Goal: Check status: Check status

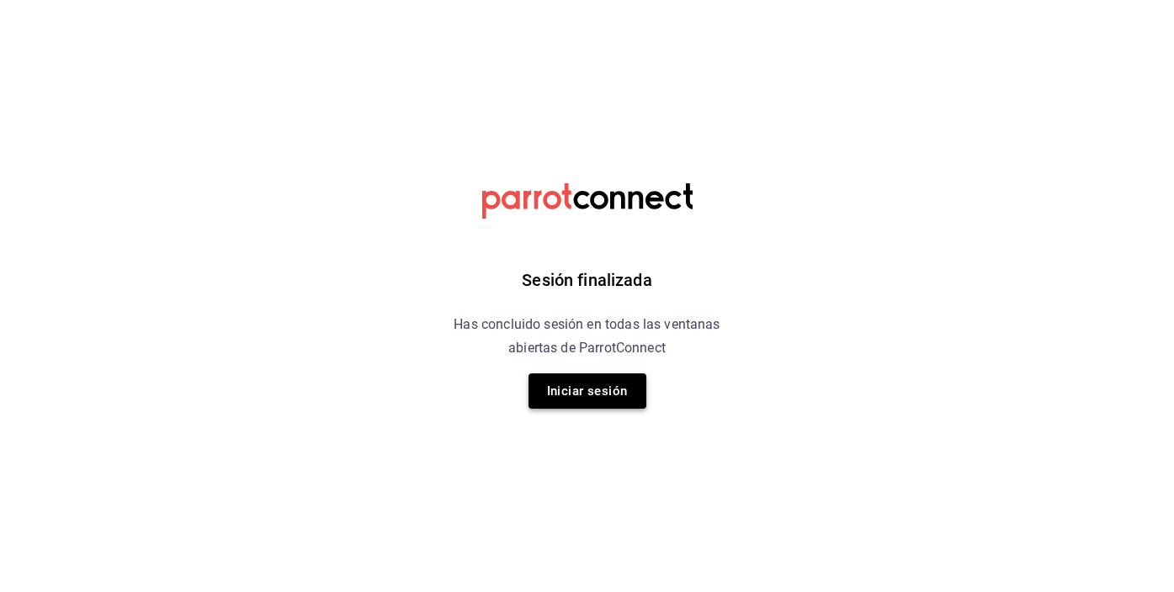
click at [587, 406] on button "Iniciar sesión" at bounding box center [587, 391] width 118 height 35
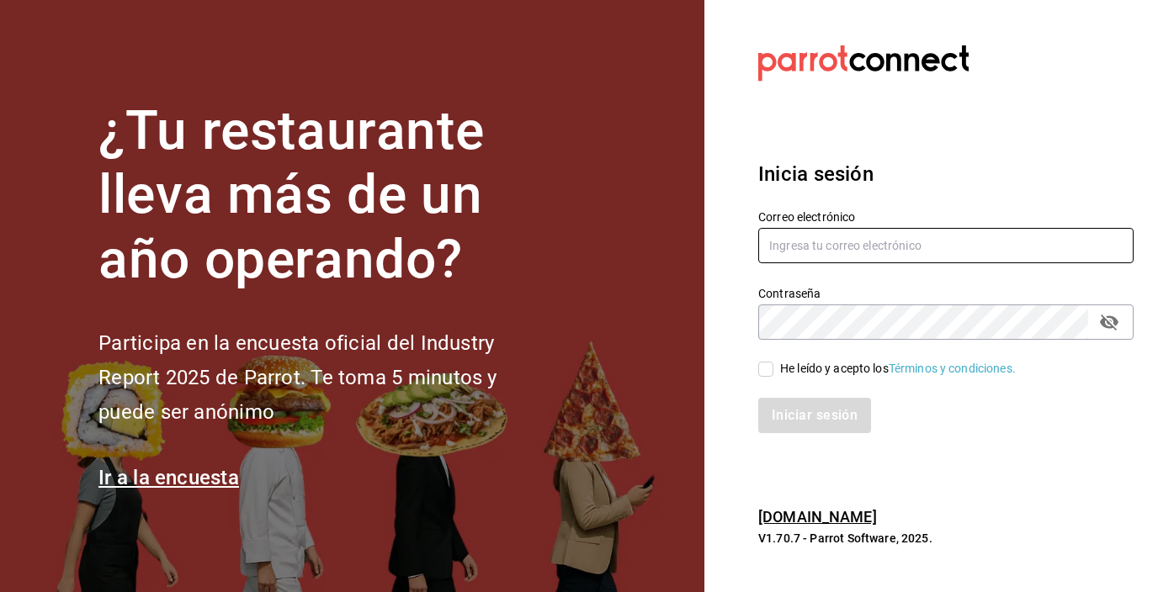
click at [836, 228] on input "text" at bounding box center [945, 245] width 375 height 35
type input "[EMAIL_ADDRESS][DOMAIN_NAME]"
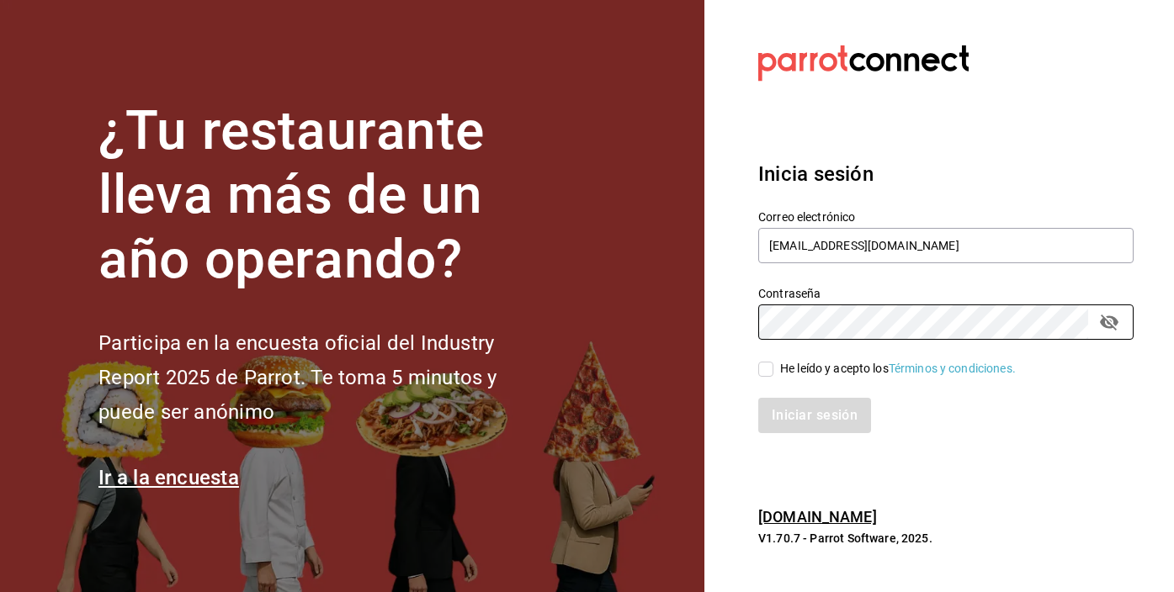
click at [770, 374] on input "He leído y acepto los Términos y condiciones." at bounding box center [765, 369] width 15 height 15
checkbox input "true"
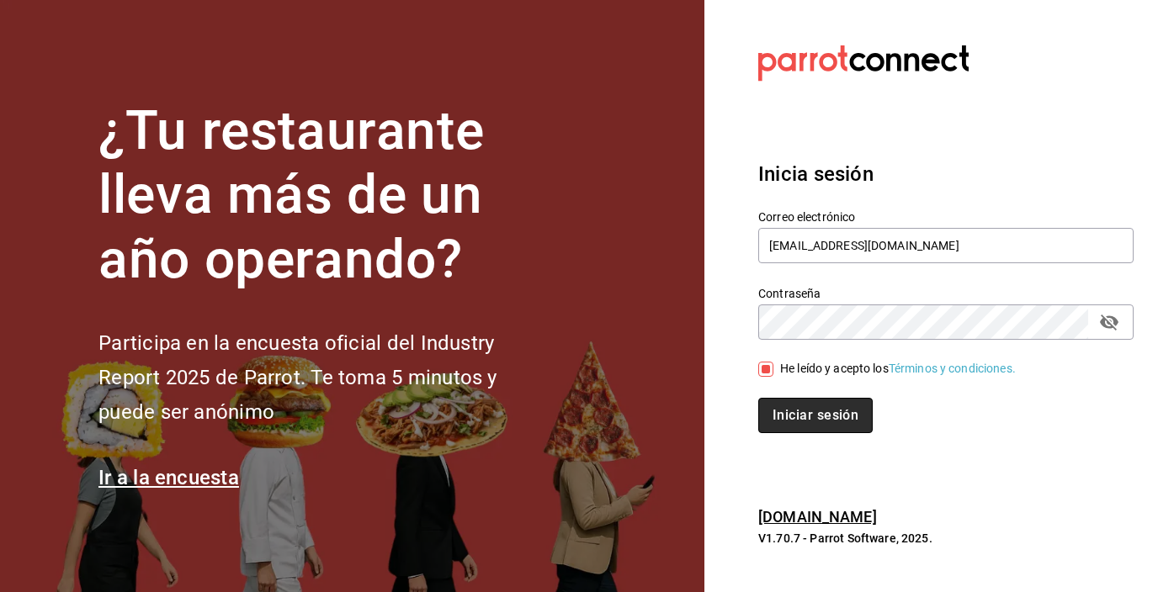
click at [776, 411] on button "Iniciar sesión" at bounding box center [815, 415] width 114 height 35
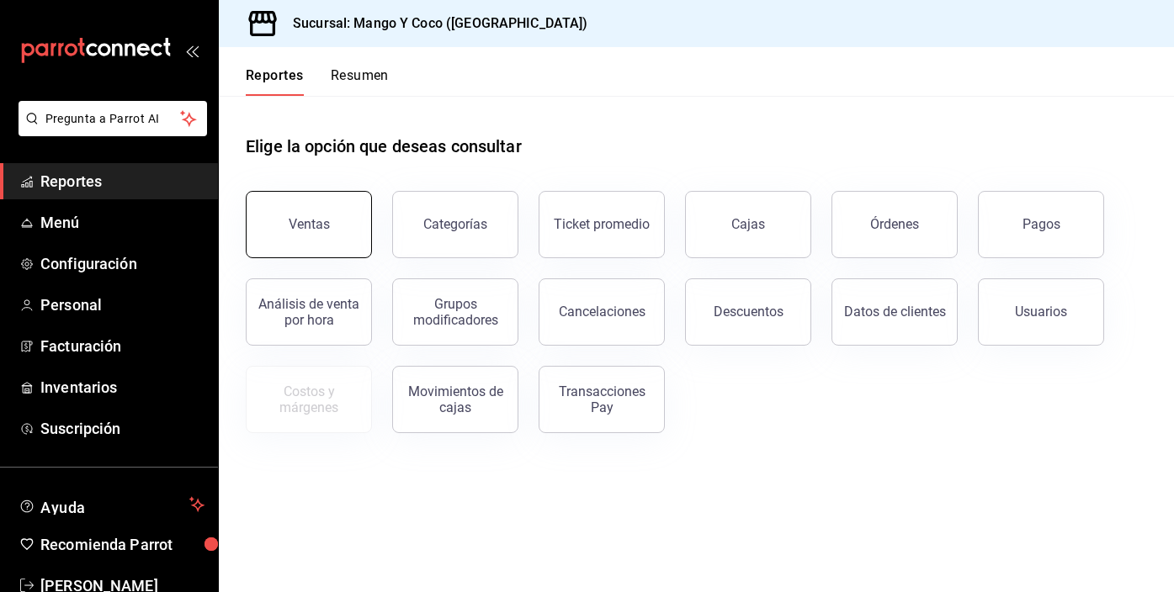
click at [320, 242] on button "Ventas" at bounding box center [309, 224] width 126 height 67
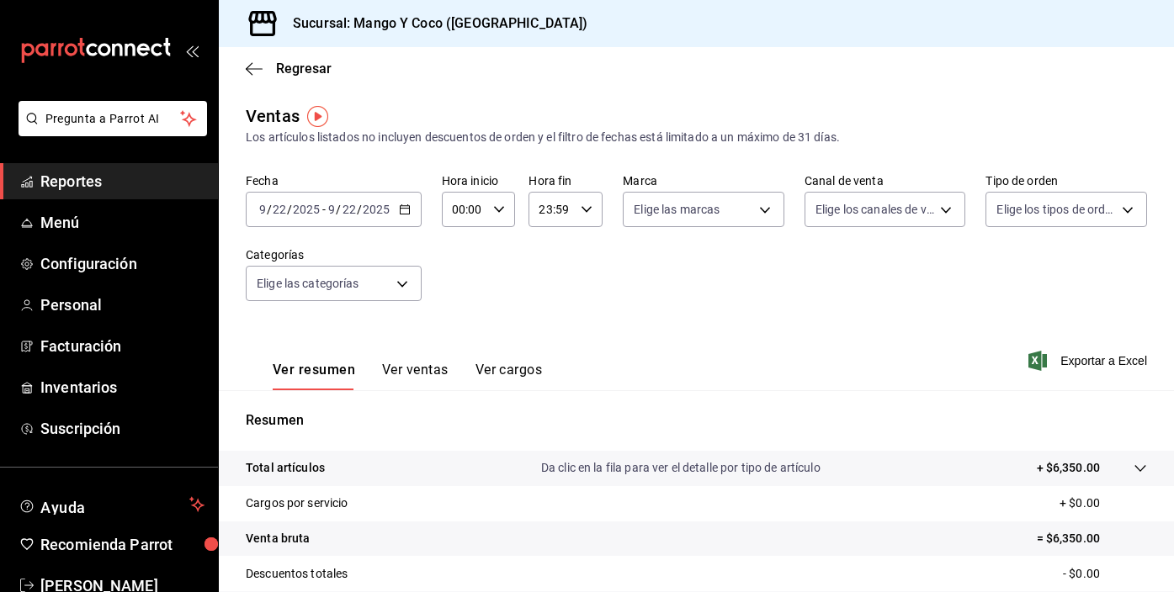
click at [405, 216] on div "[DATE] [DATE] - [DATE] [DATE]" at bounding box center [334, 209] width 176 height 35
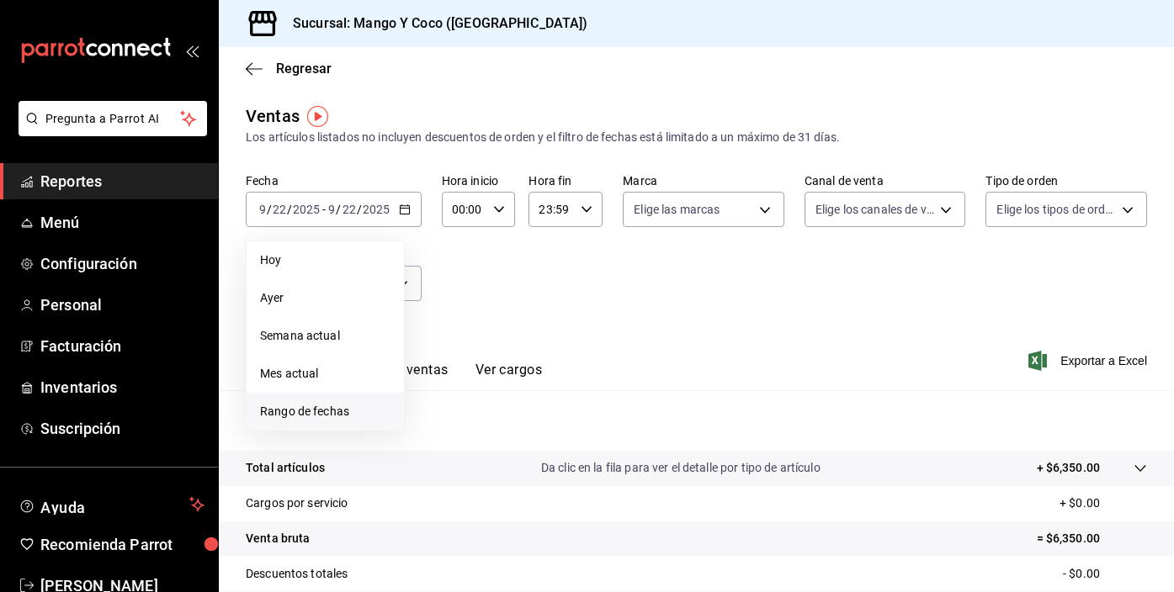
click at [317, 410] on span "Rango de fechas" at bounding box center [325, 412] width 130 height 18
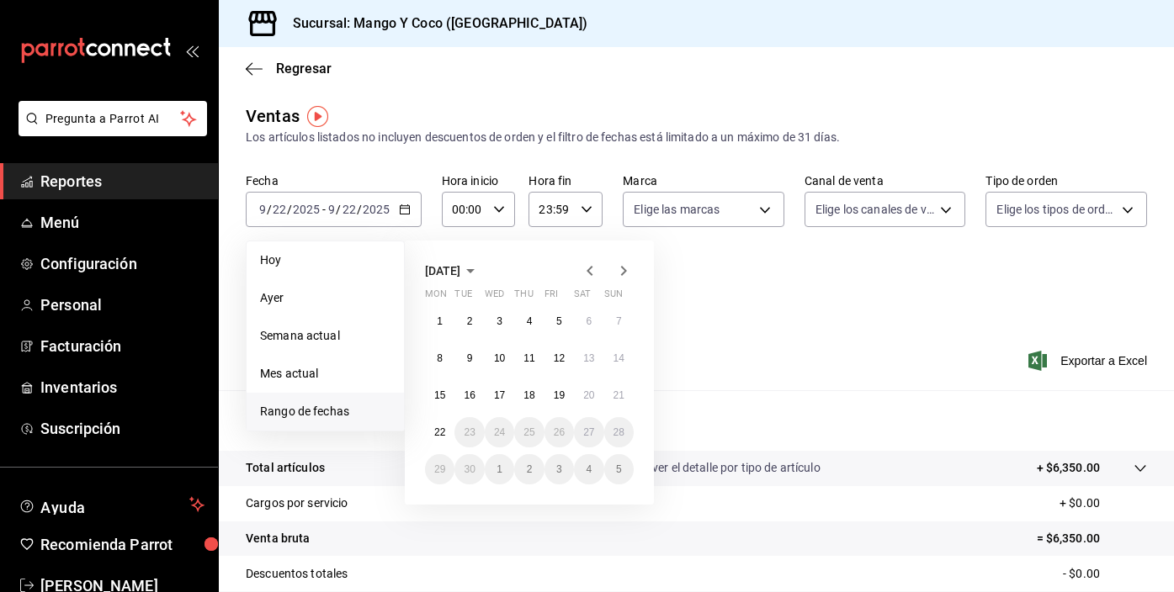
click at [591, 267] on icon "button" at bounding box center [589, 271] width 6 height 10
click at [561, 322] on abbr "1" at bounding box center [559, 322] width 6 height 12
click at [593, 466] on abbr "30" at bounding box center [588, 470] width 11 height 12
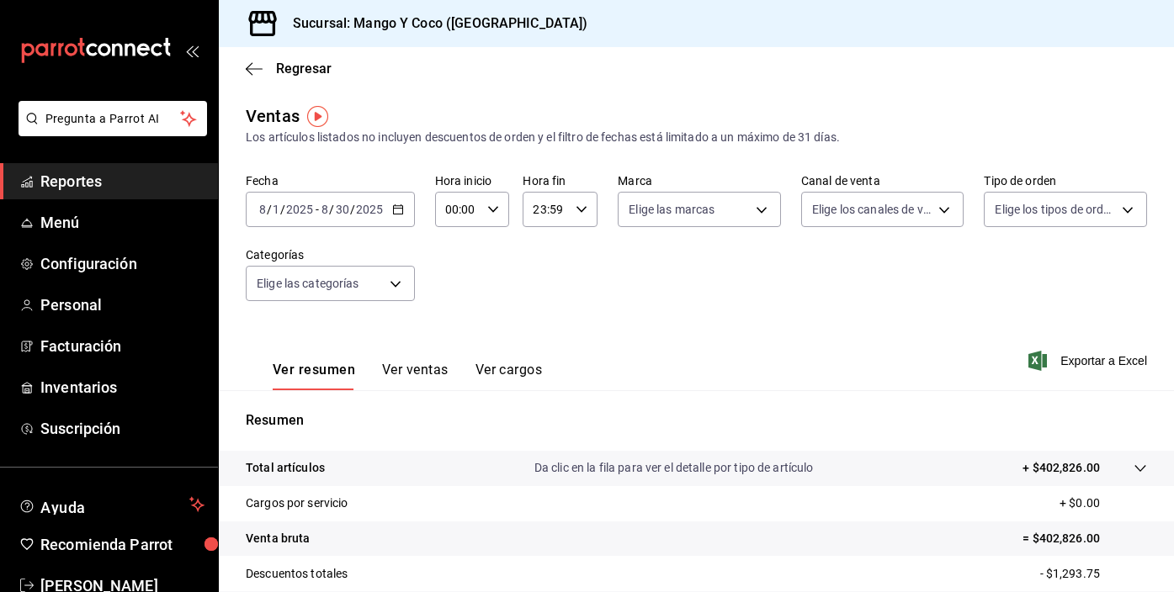
click at [433, 370] on button "Ver ventas" at bounding box center [415, 376] width 66 height 29
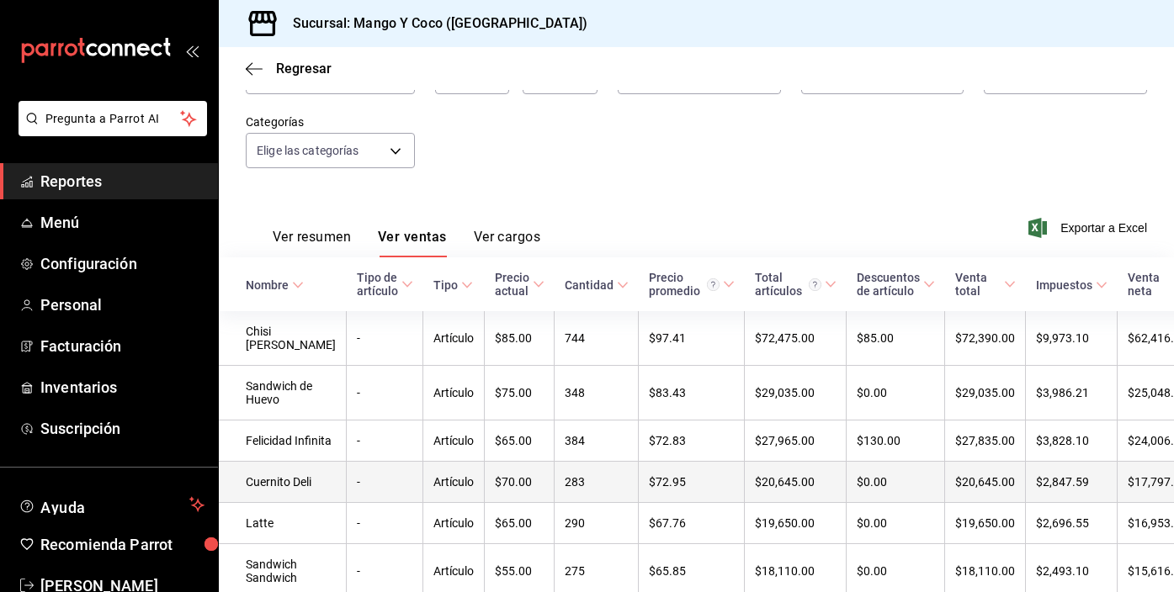
scroll to position [140, 0]
